Goal: Find specific page/section: Find specific page/section

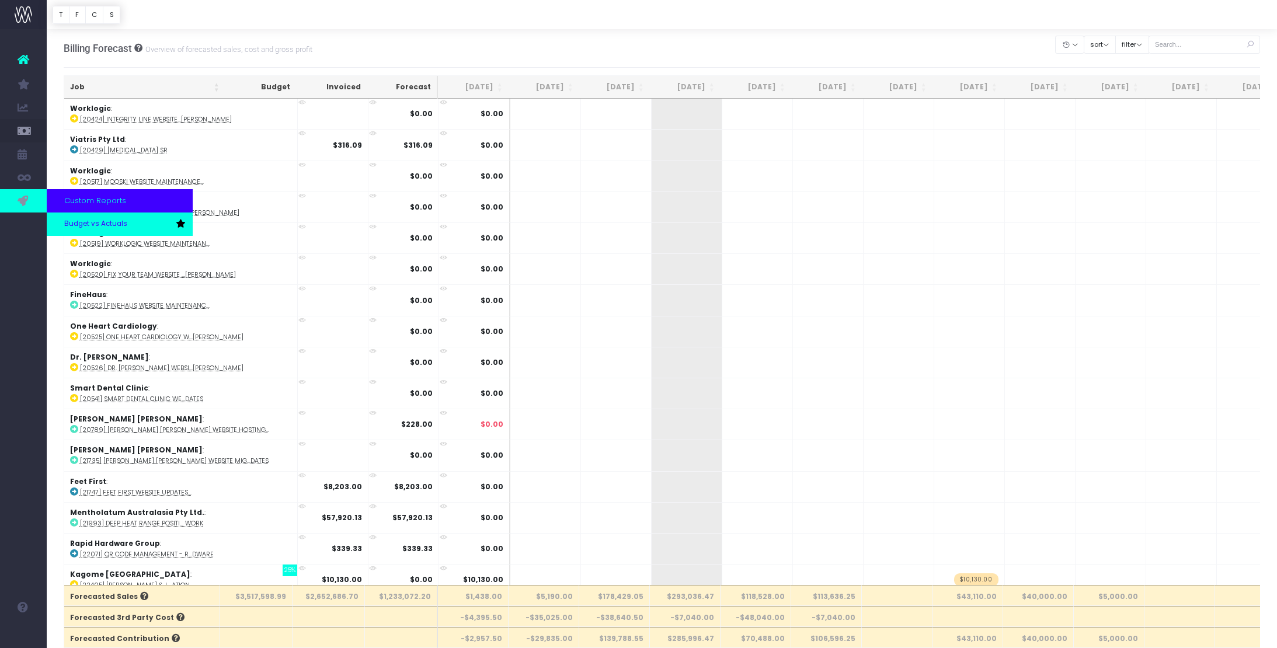
click at [77, 225] on span "Budget vs Actuals" at bounding box center [95, 224] width 63 height 11
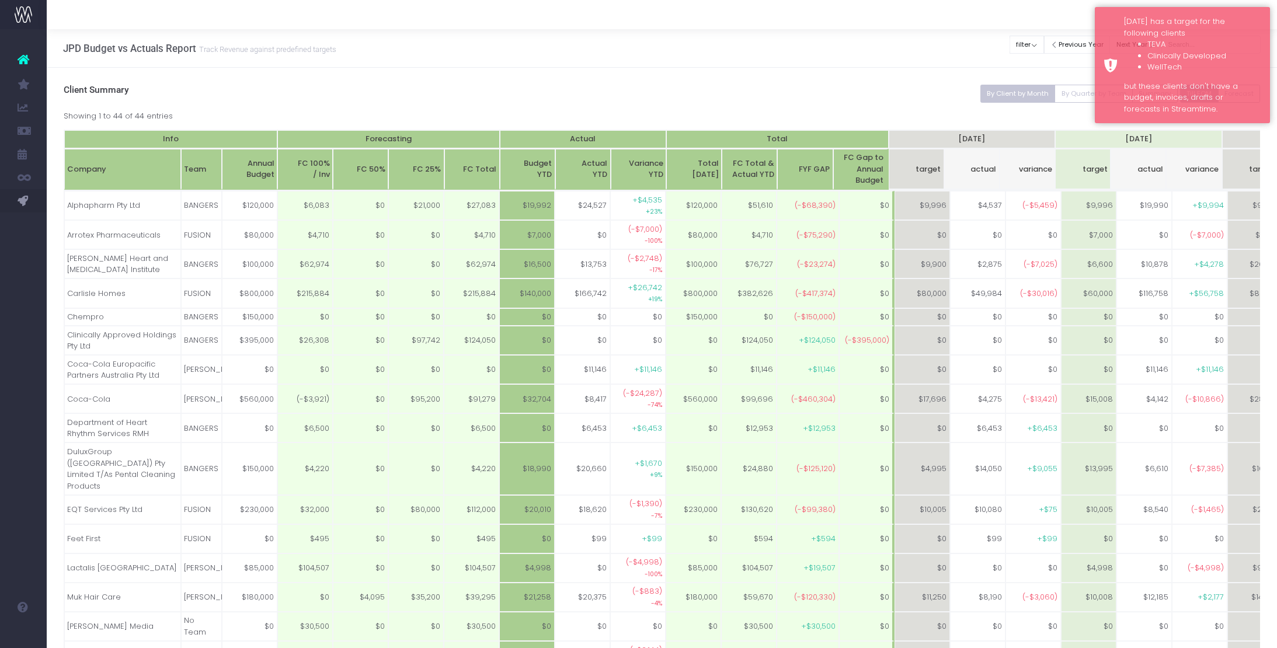
click at [825, 86] on h3 "Client Summary" at bounding box center [662, 90] width 1197 height 11
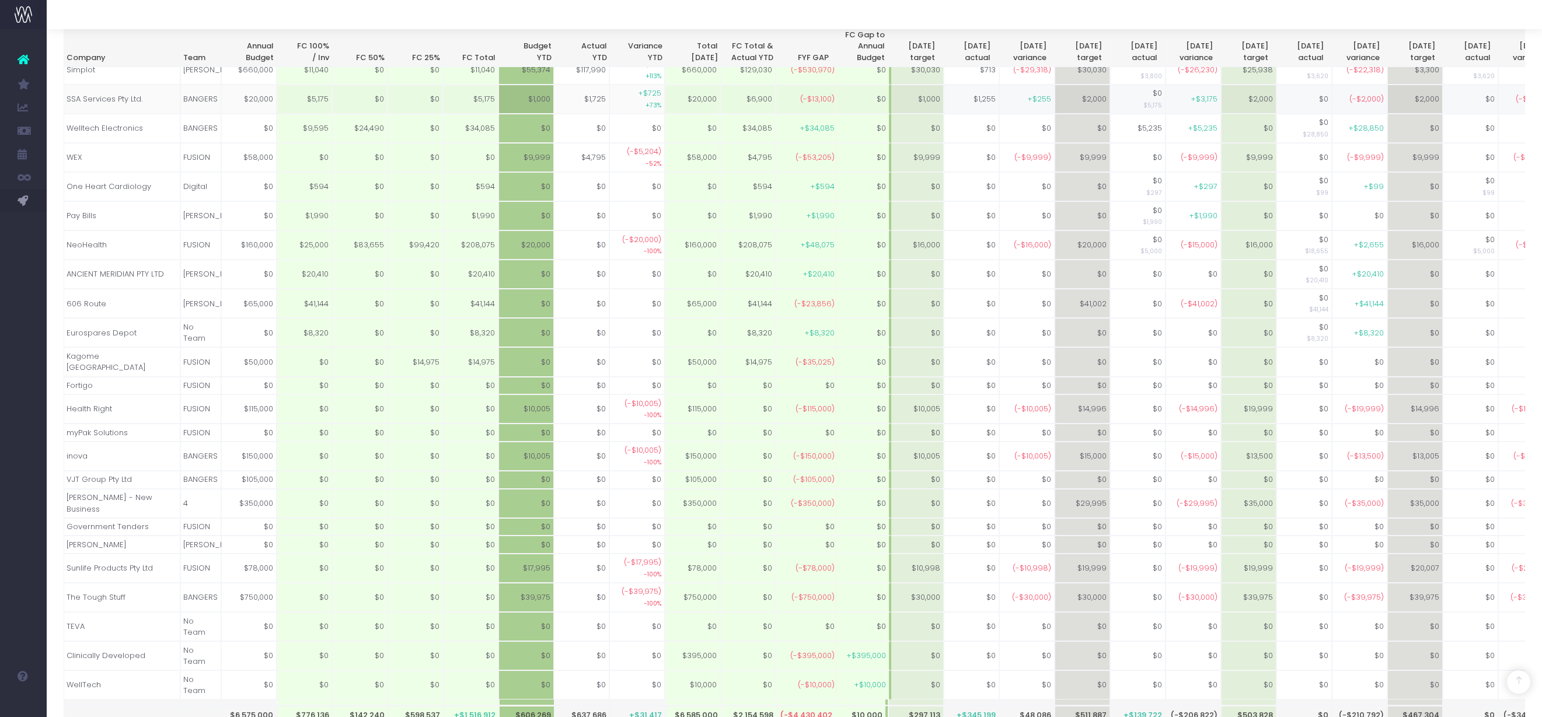
scroll to position [726, 0]
